Goal: Information Seeking & Learning: Check status

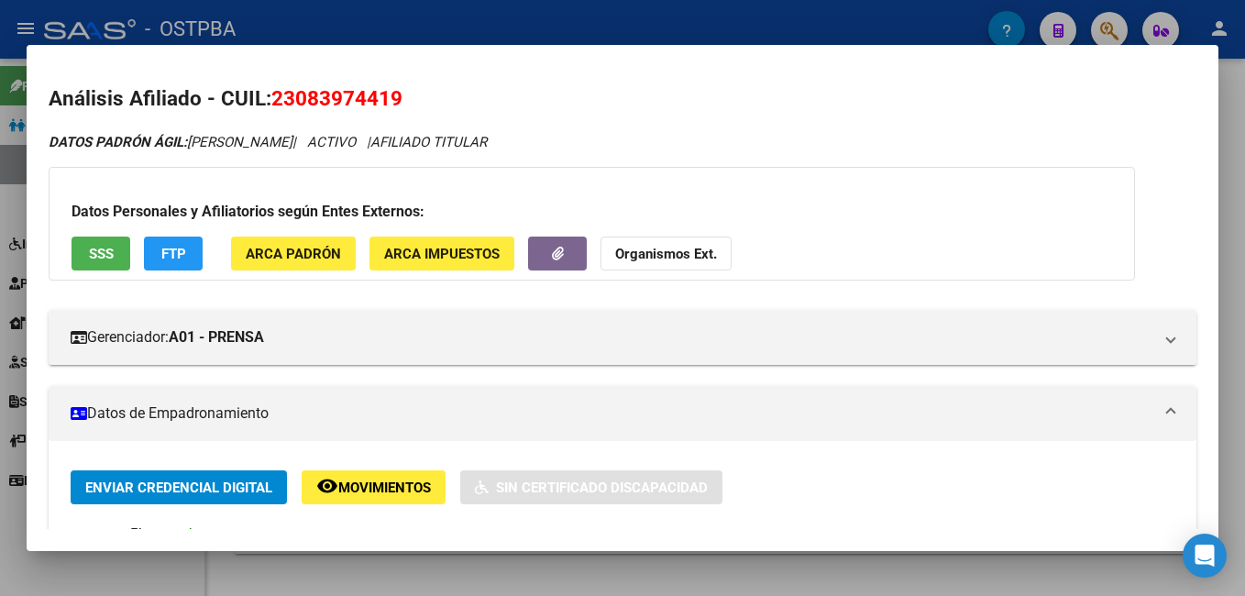
scroll to position [642, 0]
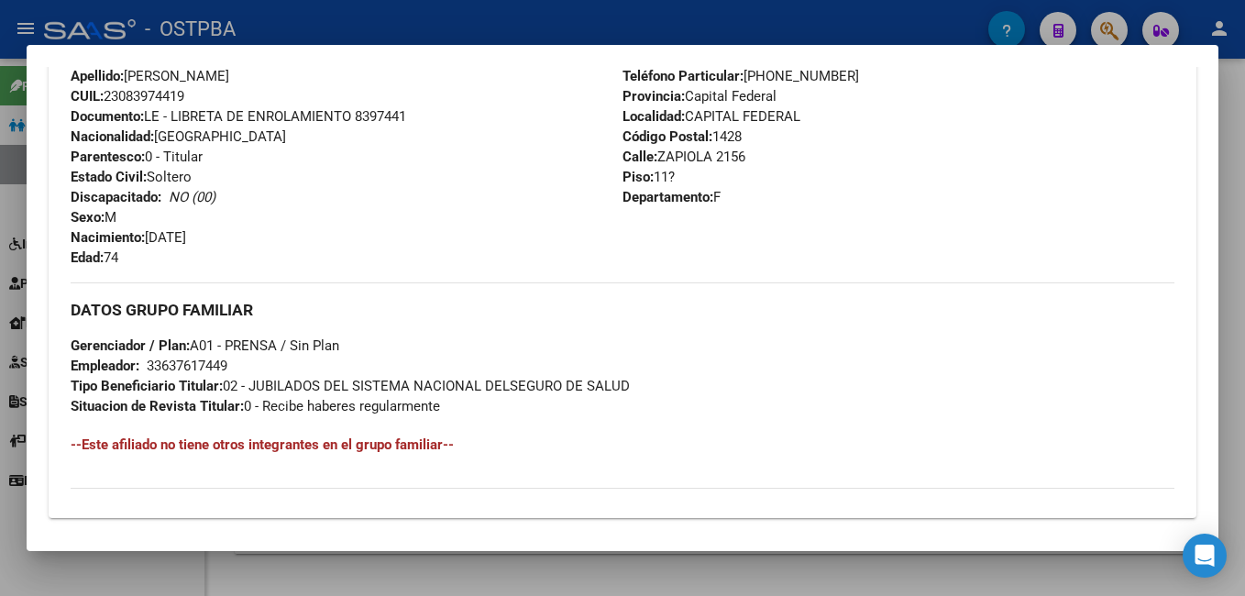
click at [650, 23] on div at bounding box center [622, 298] width 1245 height 596
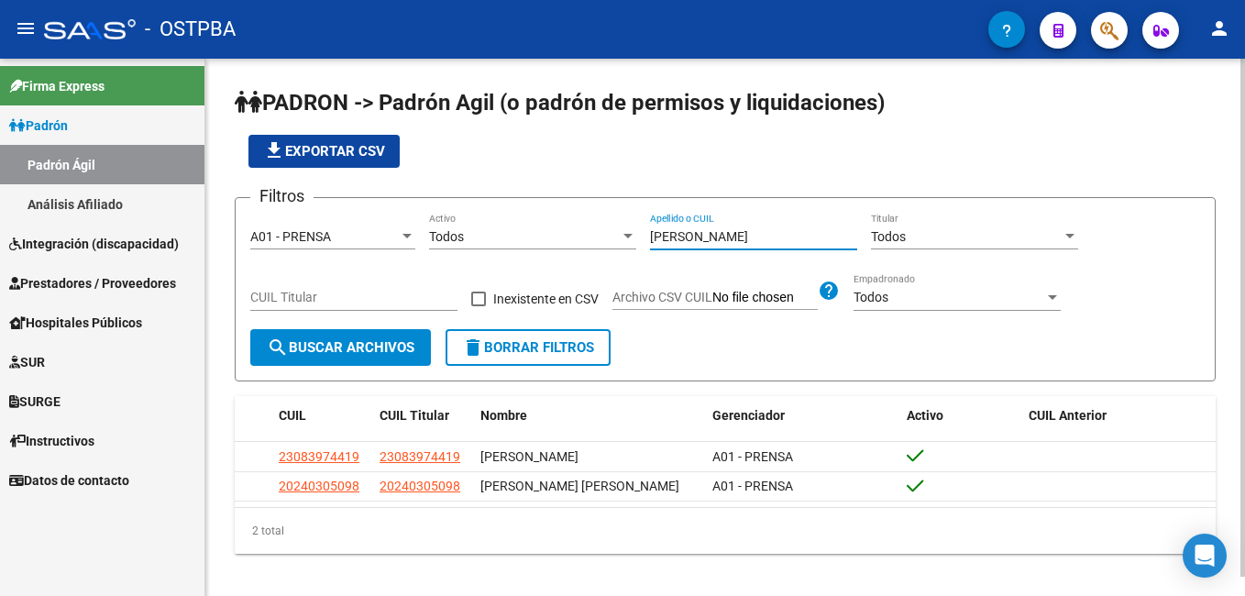
drag, startPoint x: 723, startPoint y: 232, endPoint x: 617, endPoint y: 234, distance: 105.5
click at [617, 234] on div "Filtros A01 - PRENSA Seleccionar Gerenciador Todos Activo [PERSON_NAME] Apellid…" at bounding box center [725, 271] width 950 height 116
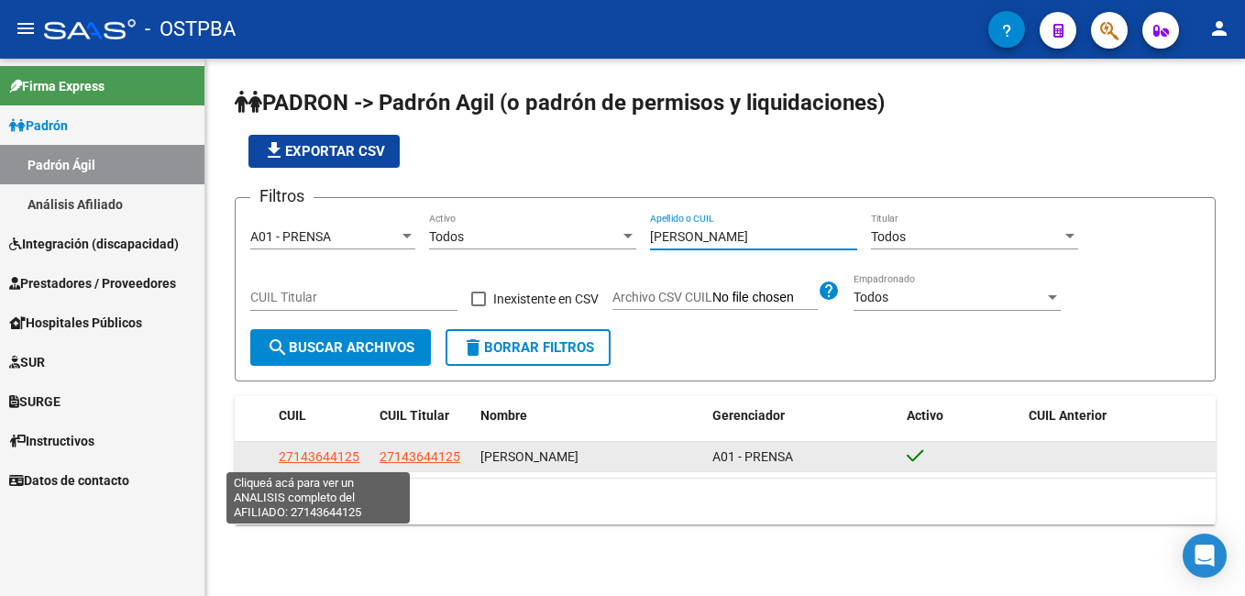
type input "[PERSON_NAME]"
click at [318, 455] on span "27143644125" at bounding box center [319, 456] width 81 height 15
type textarea "27143644125"
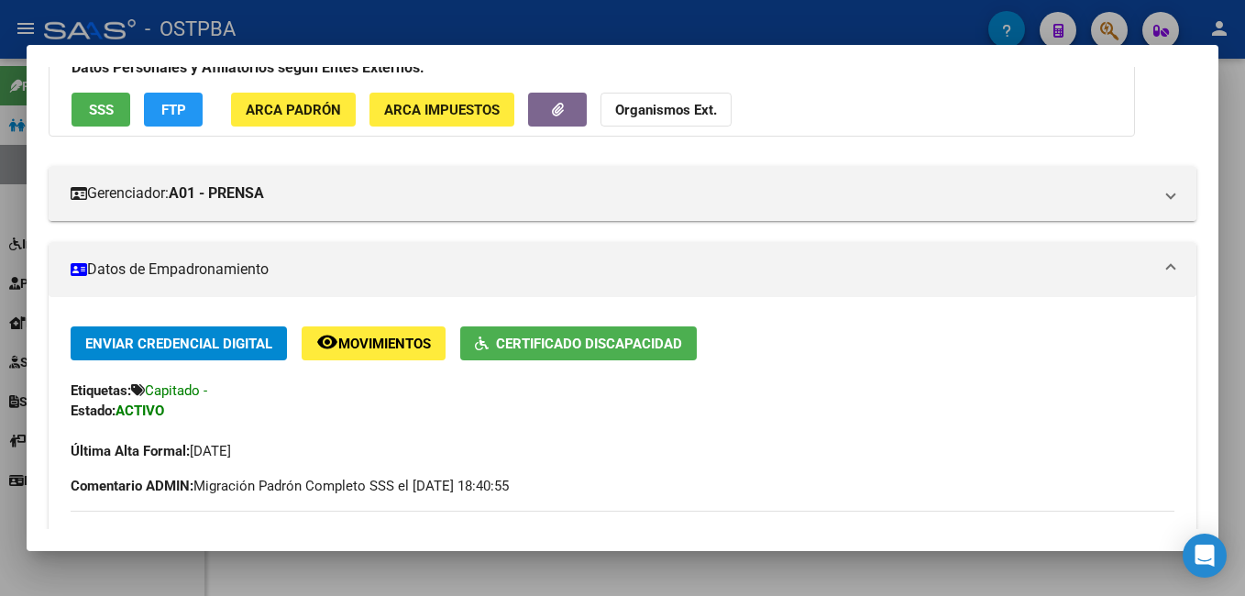
scroll to position [143, 0]
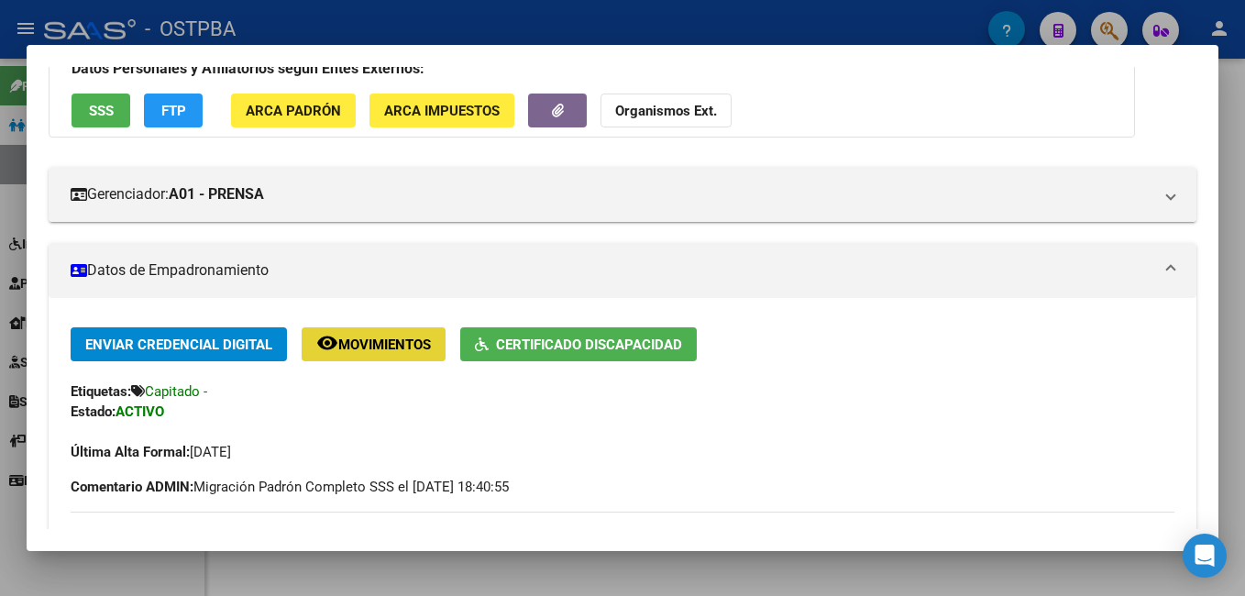
click at [390, 344] on span "Movimientos" at bounding box center [384, 345] width 93 height 17
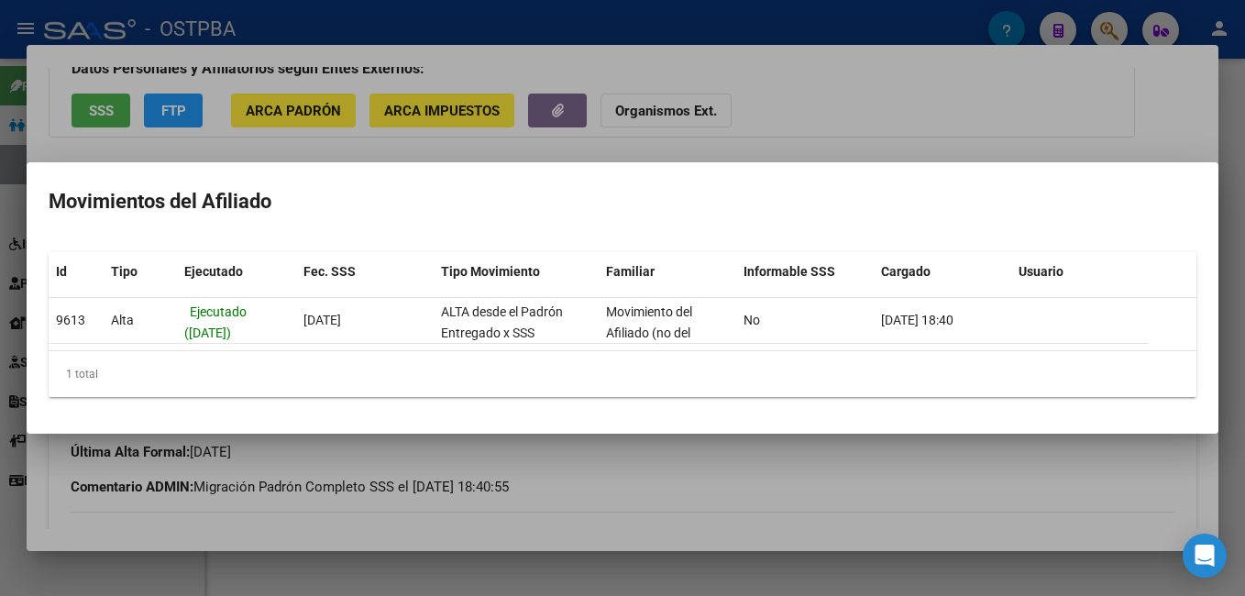
click at [668, 70] on div at bounding box center [622, 298] width 1245 height 596
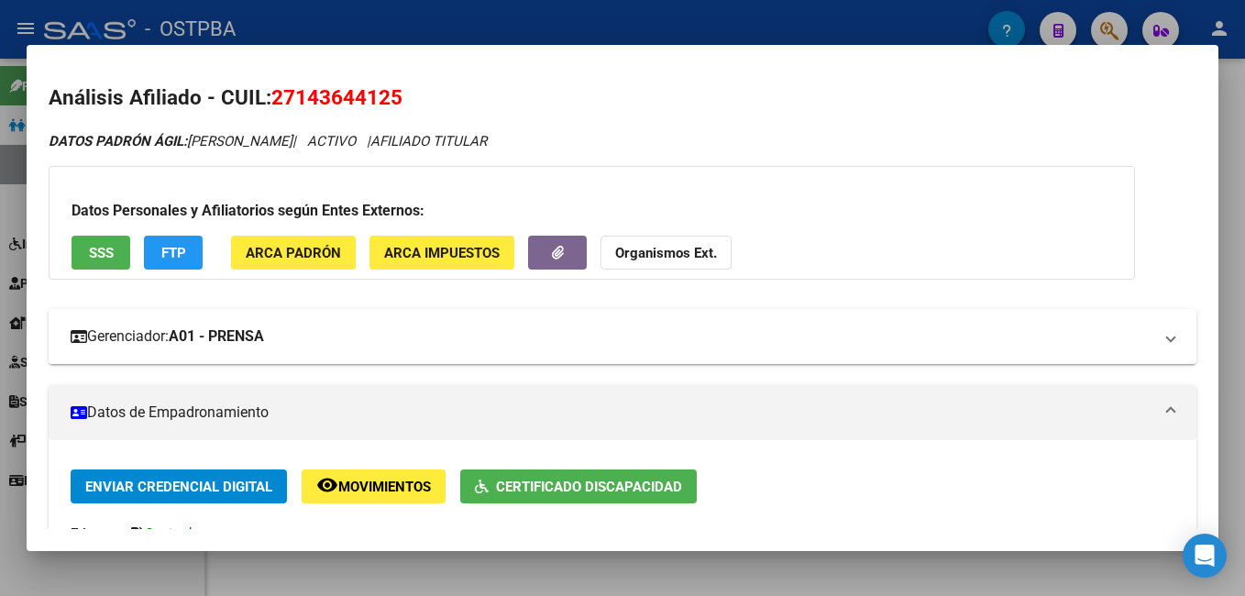
scroll to position [0, 0]
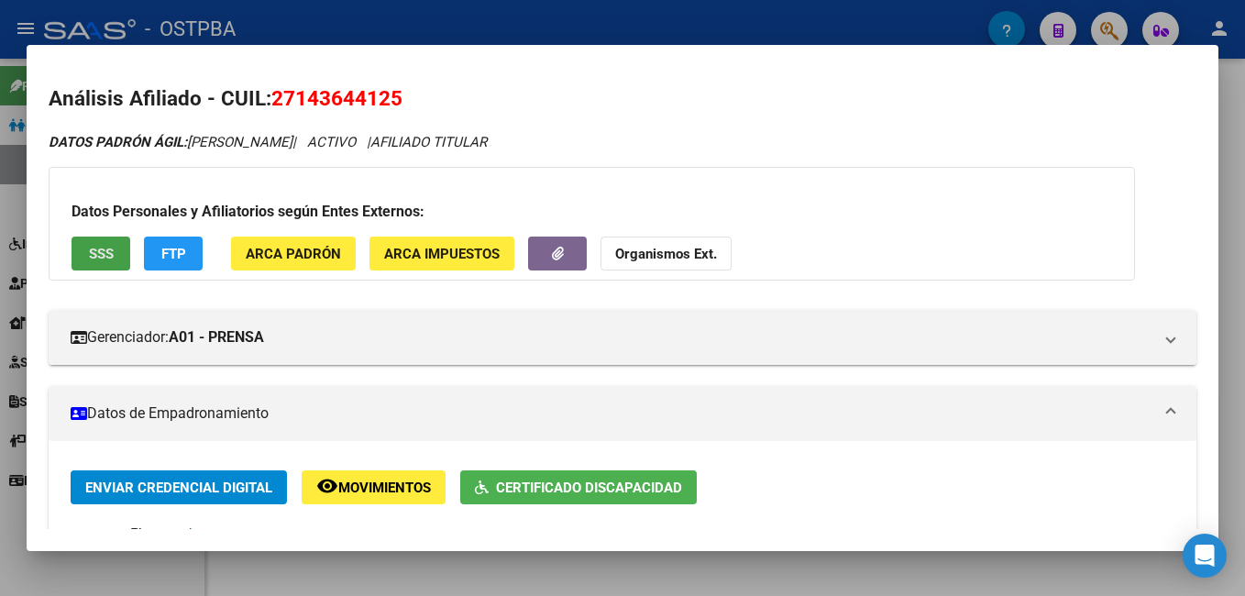
click at [95, 252] on span "SSS" at bounding box center [101, 254] width 25 height 17
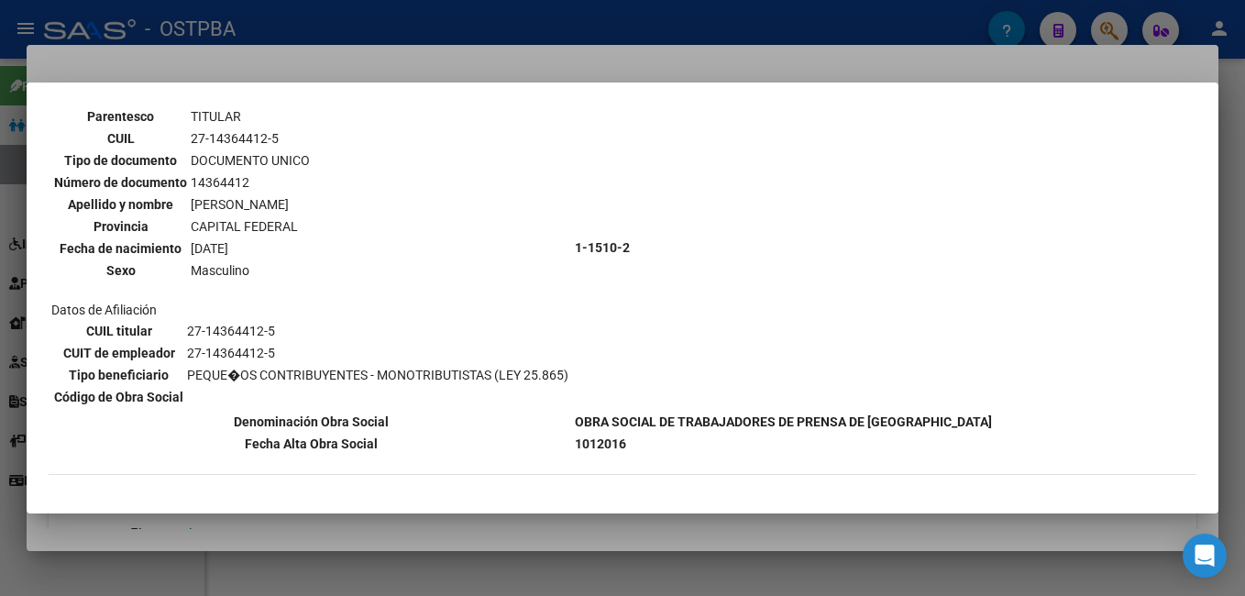
scroll to position [114, 0]
click at [563, 60] on div at bounding box center [622, 298] width 1245 height 596
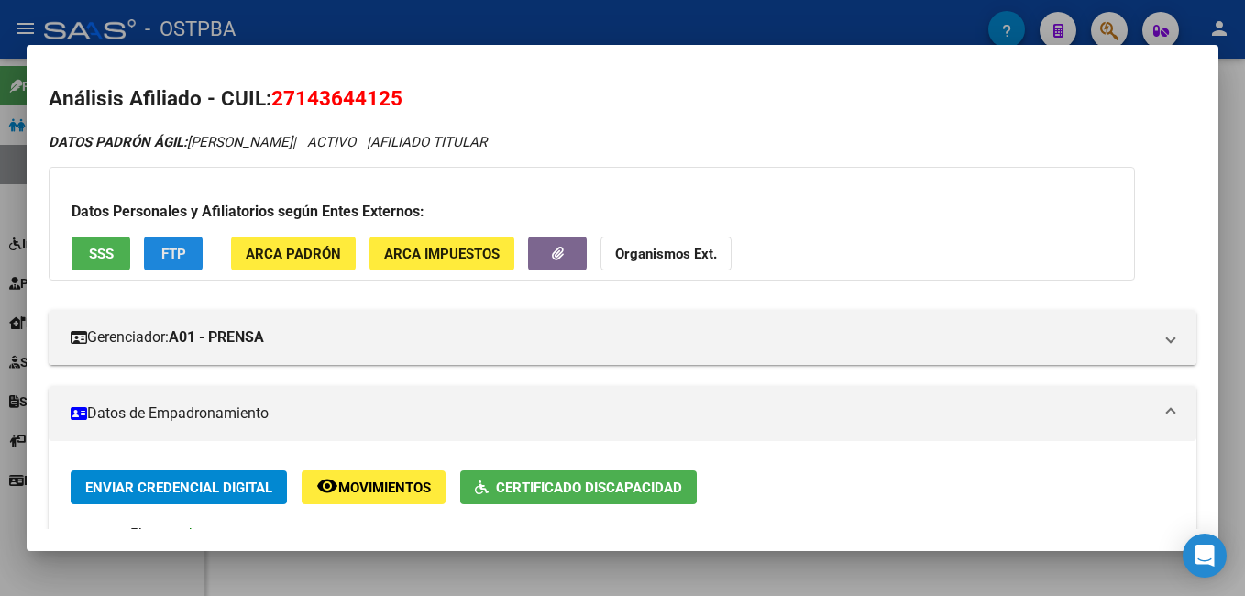
click at [183, 258] on span "FTP" at bounding box center [173, 254] width 25 height 17
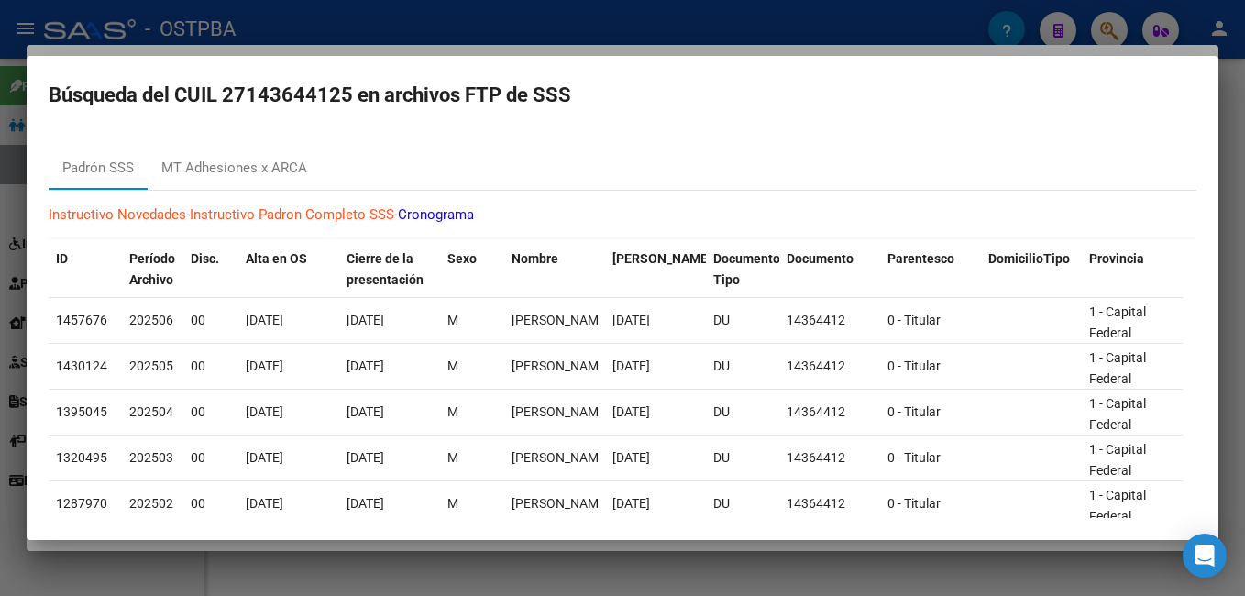
click at [757, 16] on div at bounding box center [622, 298] width 1245 height 596
